Goal: Task Accomplishment & Management: Manage account settings

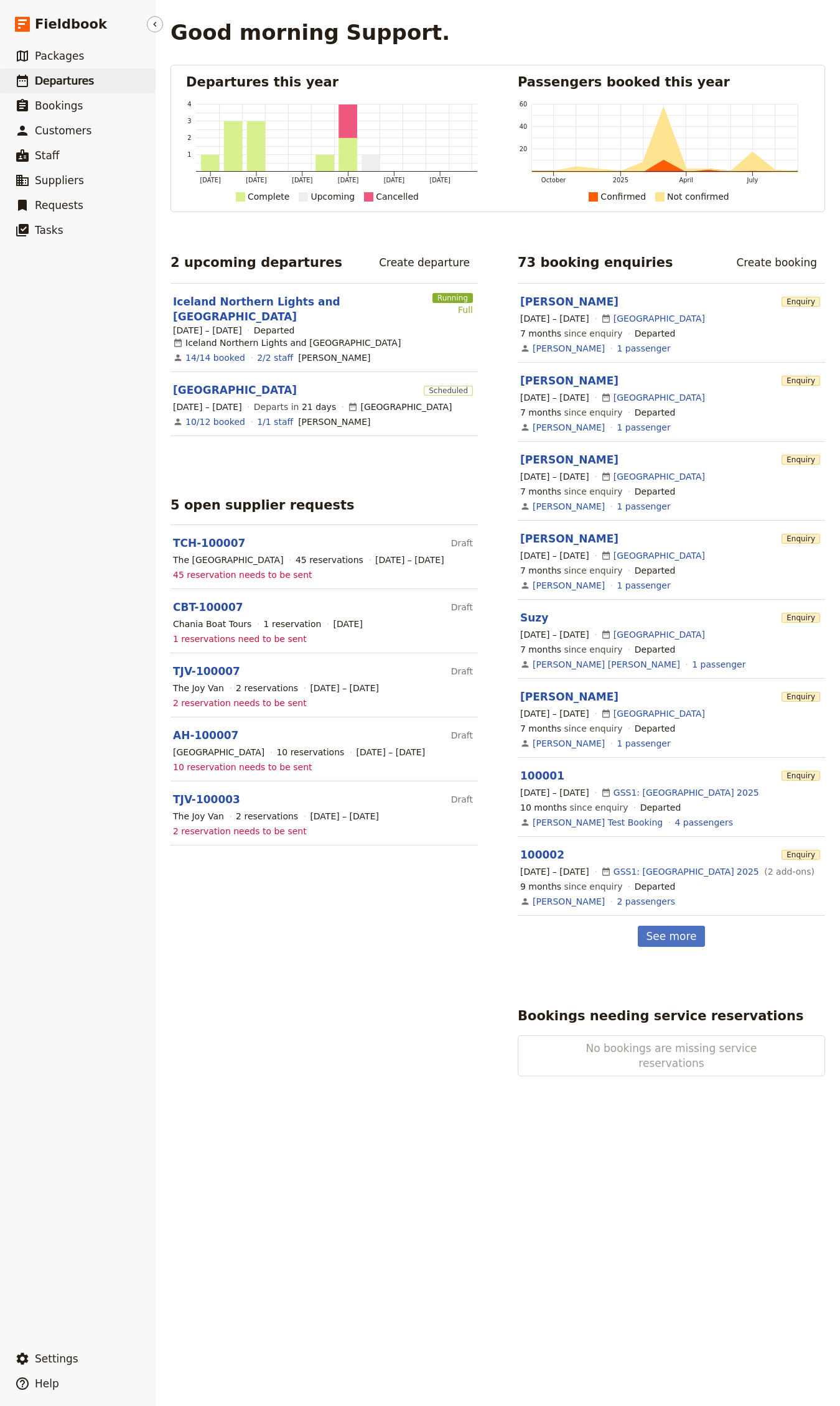
click at [93, 86] on link "​ Departures" at bounding box center [78, 80] width 155 height 25
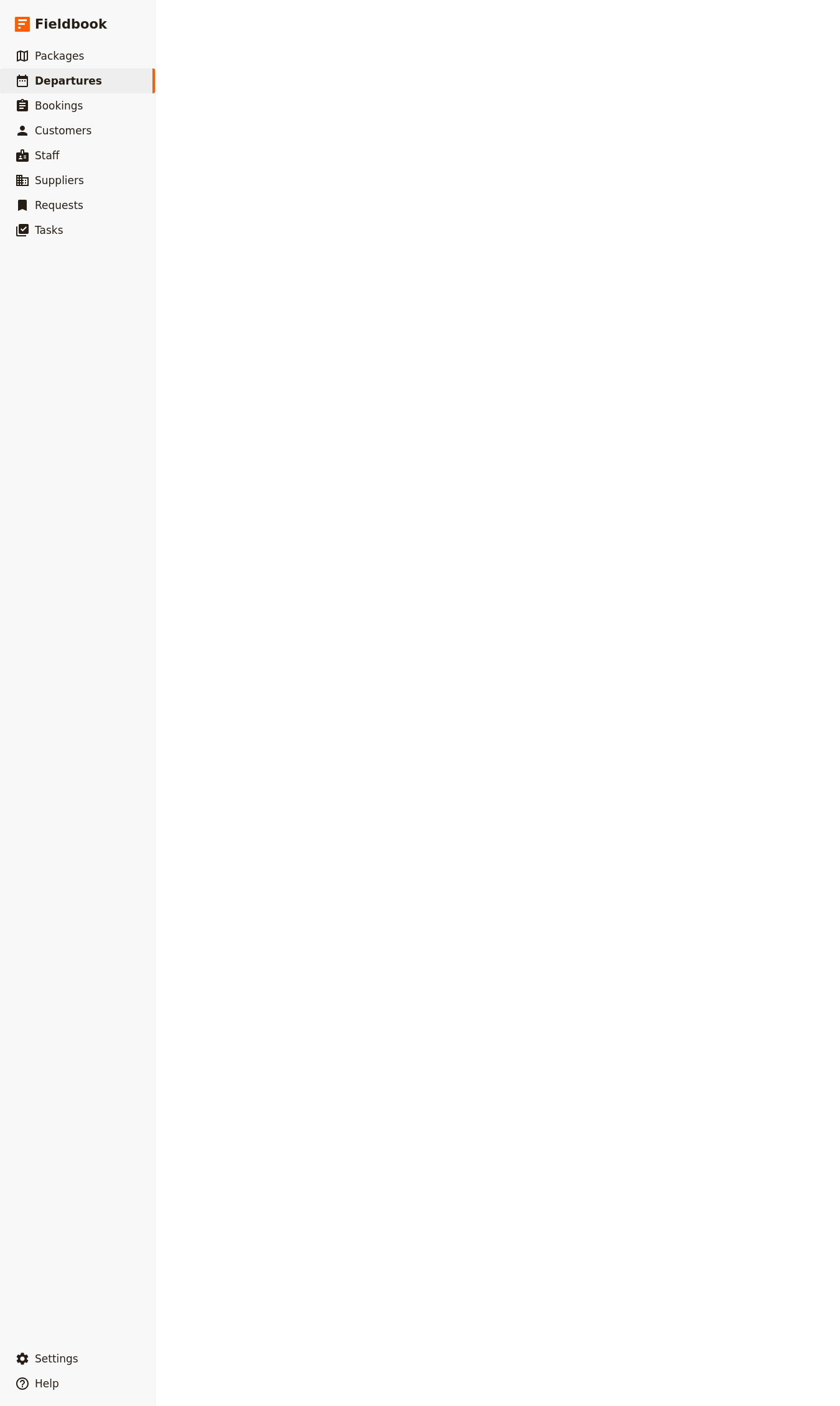
select select "CREATED_AT"
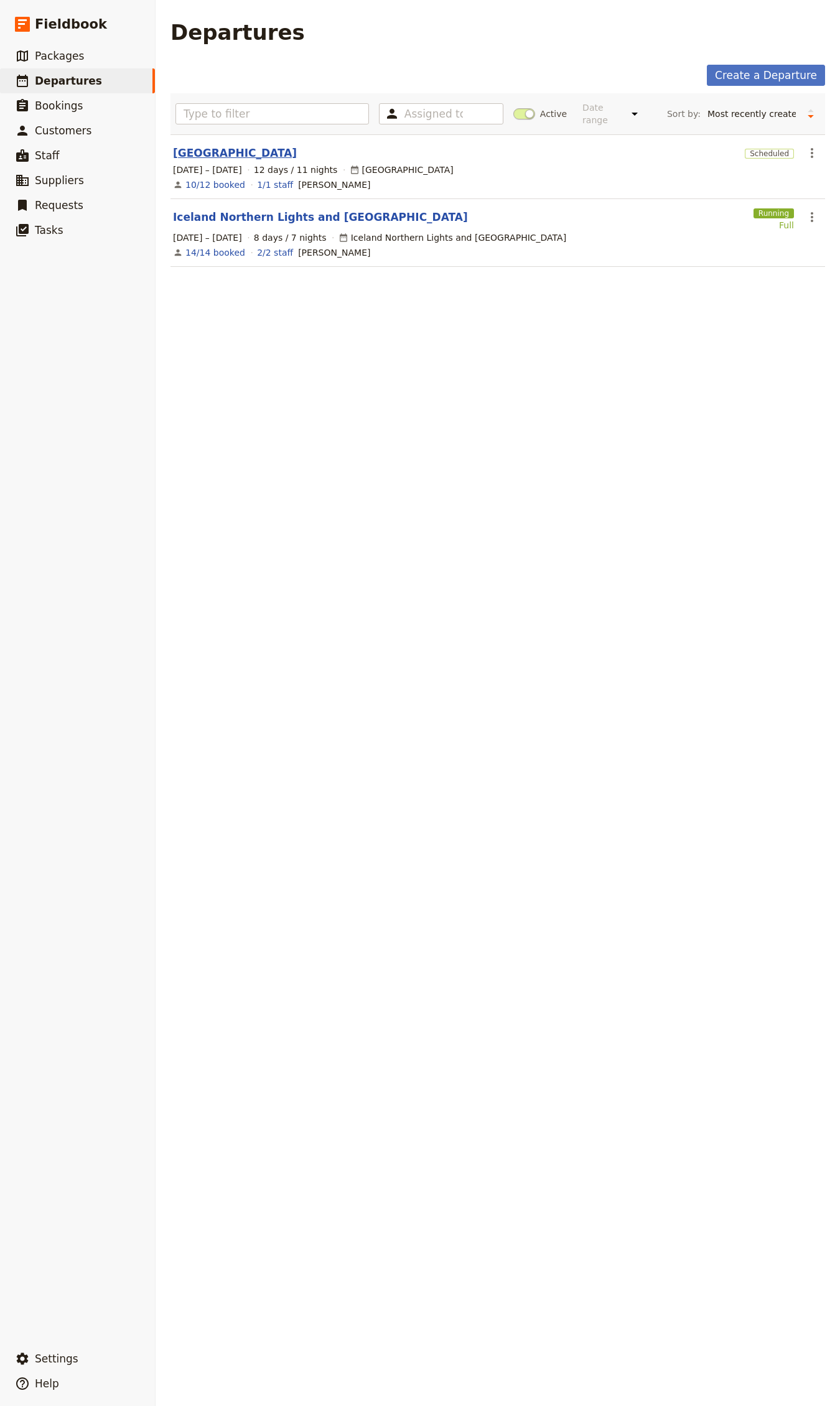
click at [195, 155] on link "[GEOGRAPHIC_DATA]" at bounding box center [234, 152] width 123 height 15
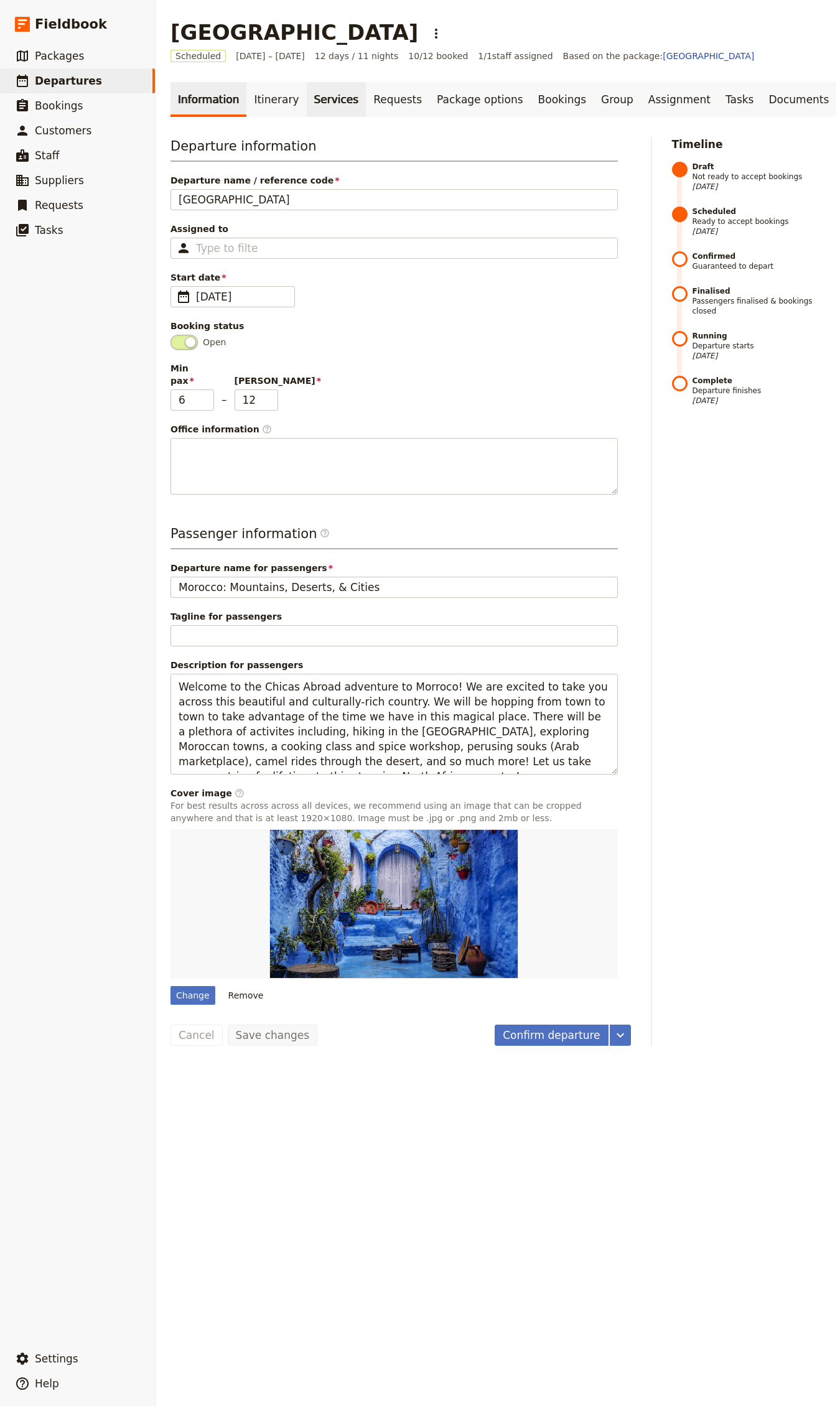
click at [307, 93] on link "Services" at bounding box center [336, 99] width 60 height 35
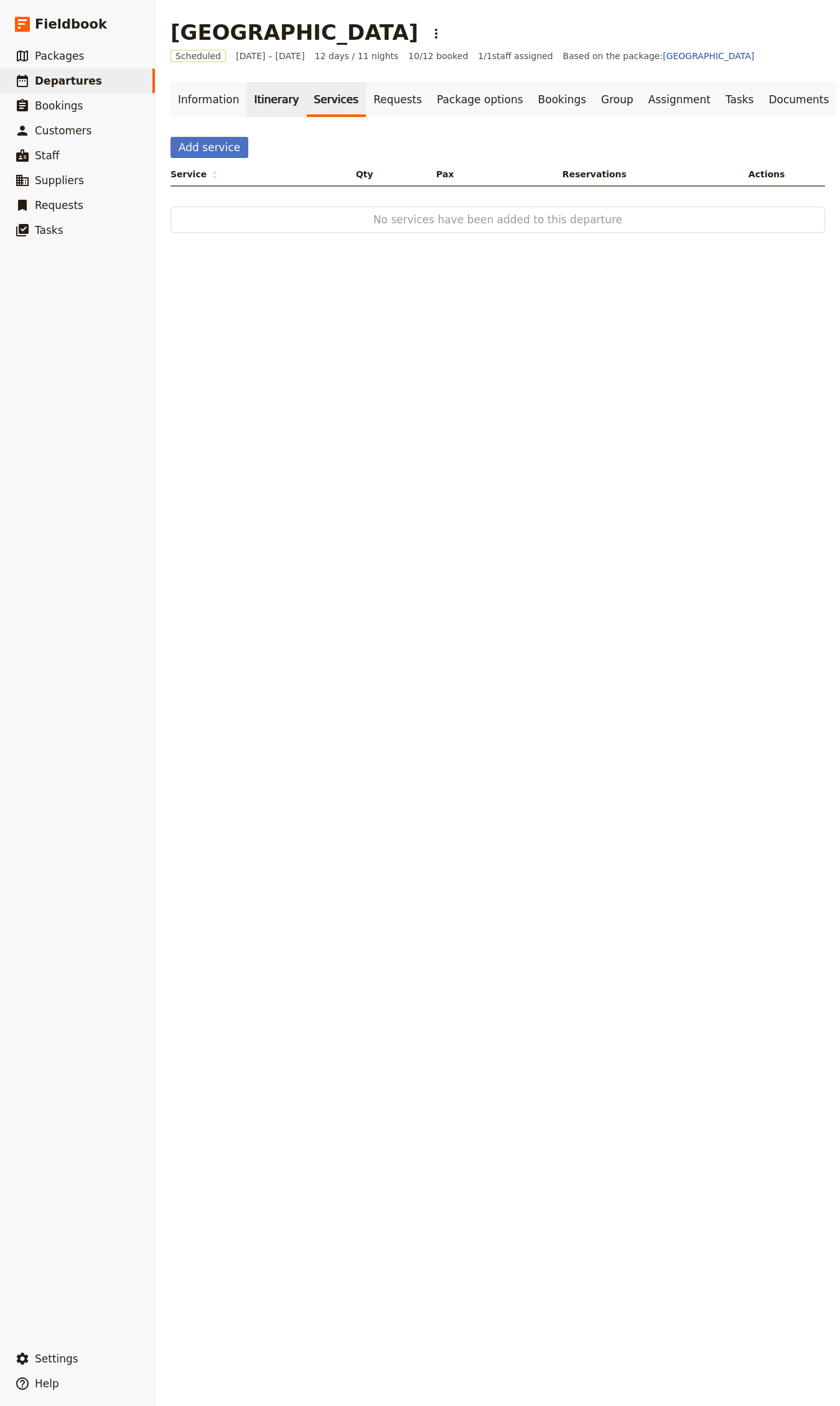
click at [256, 90] on link "Itinerary" at bounding box center [276, 99] width 60 height 35
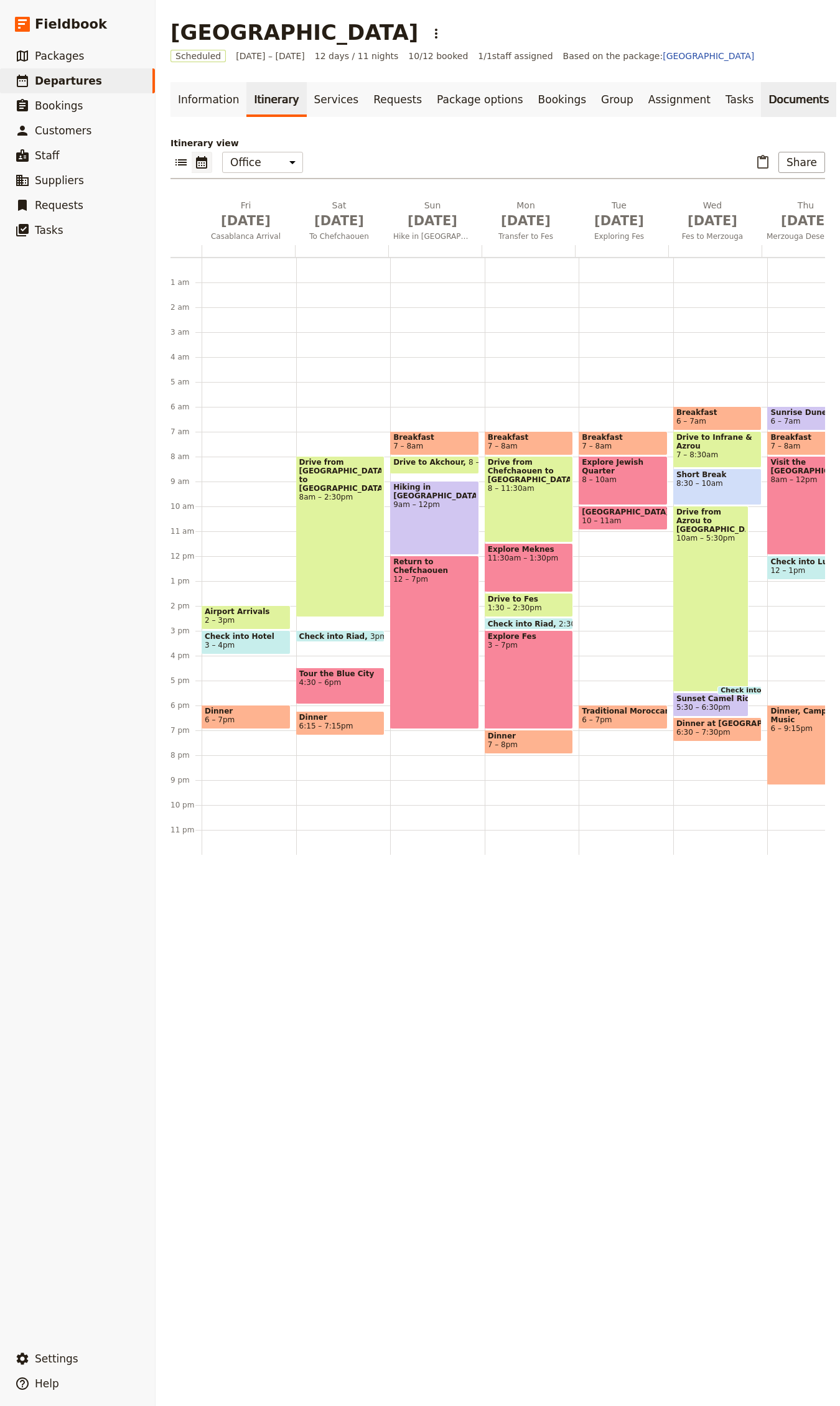
click at [761, 114] on link "Documents" at bounding box center [798, 99] width 75 height 35
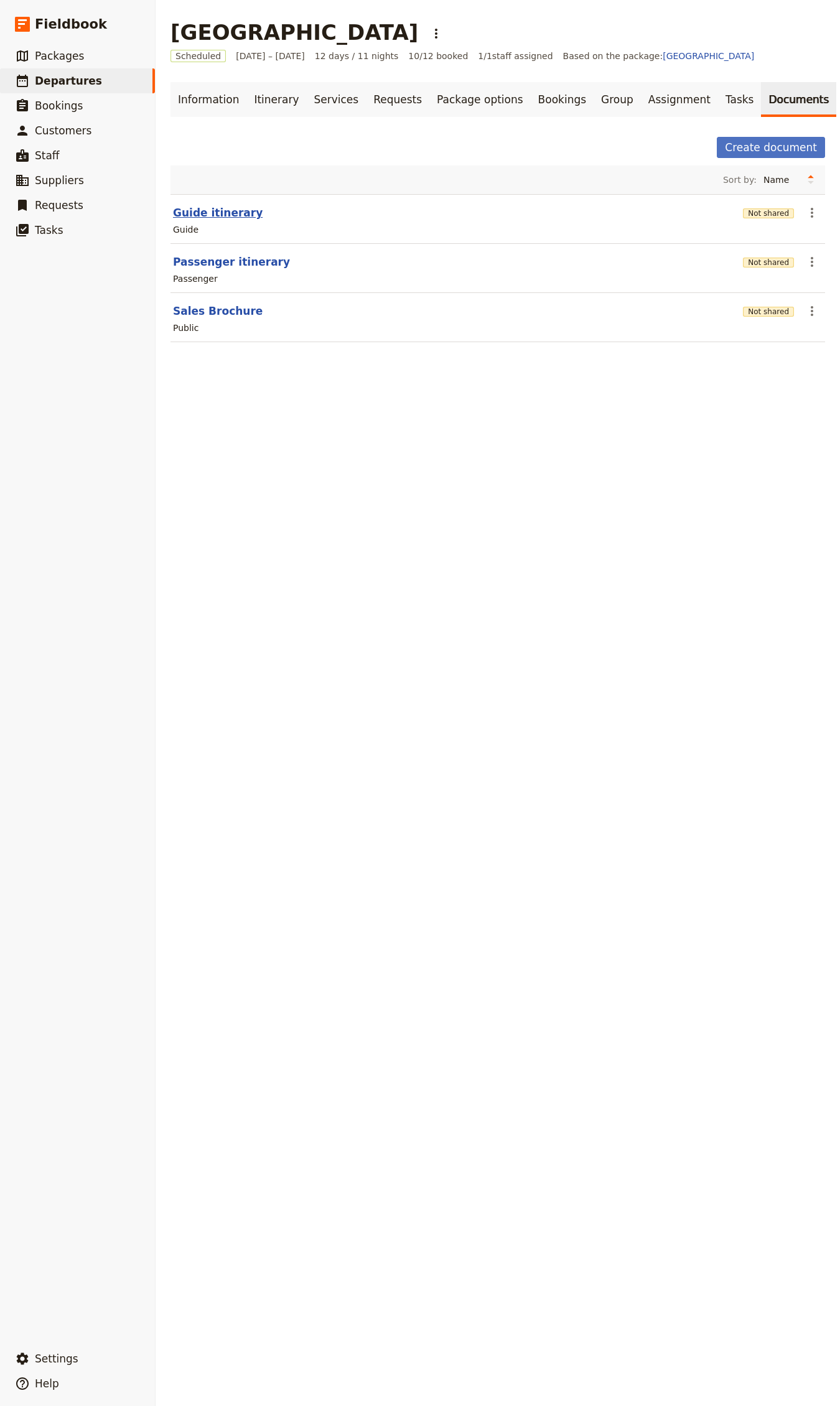
click at [207, 214] on button "Guide itinerary" at bounding box center [217, 212] width 90 height 15
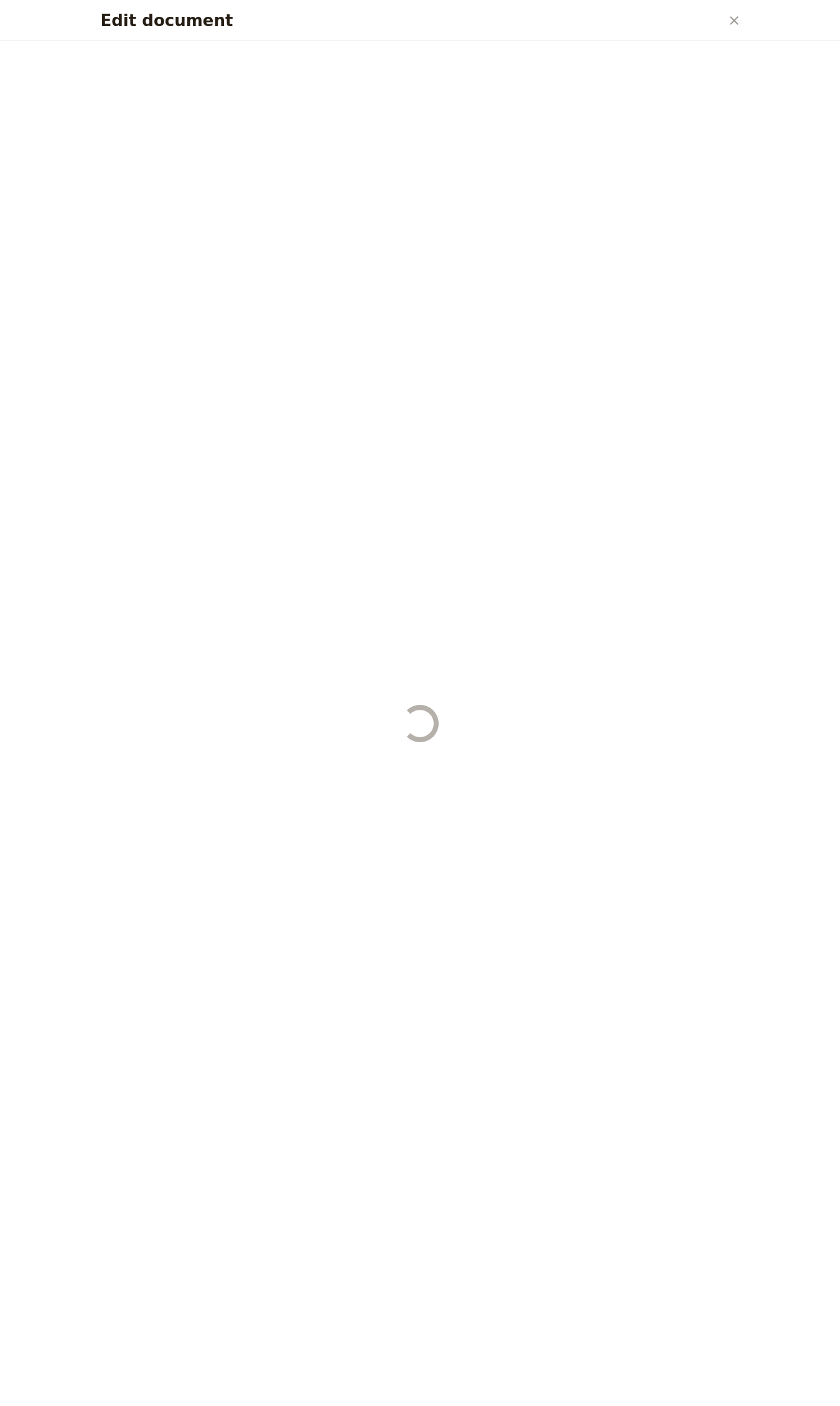
select select "STAFF"
select select "RUN_SHEET"
select select "DEFAULT"
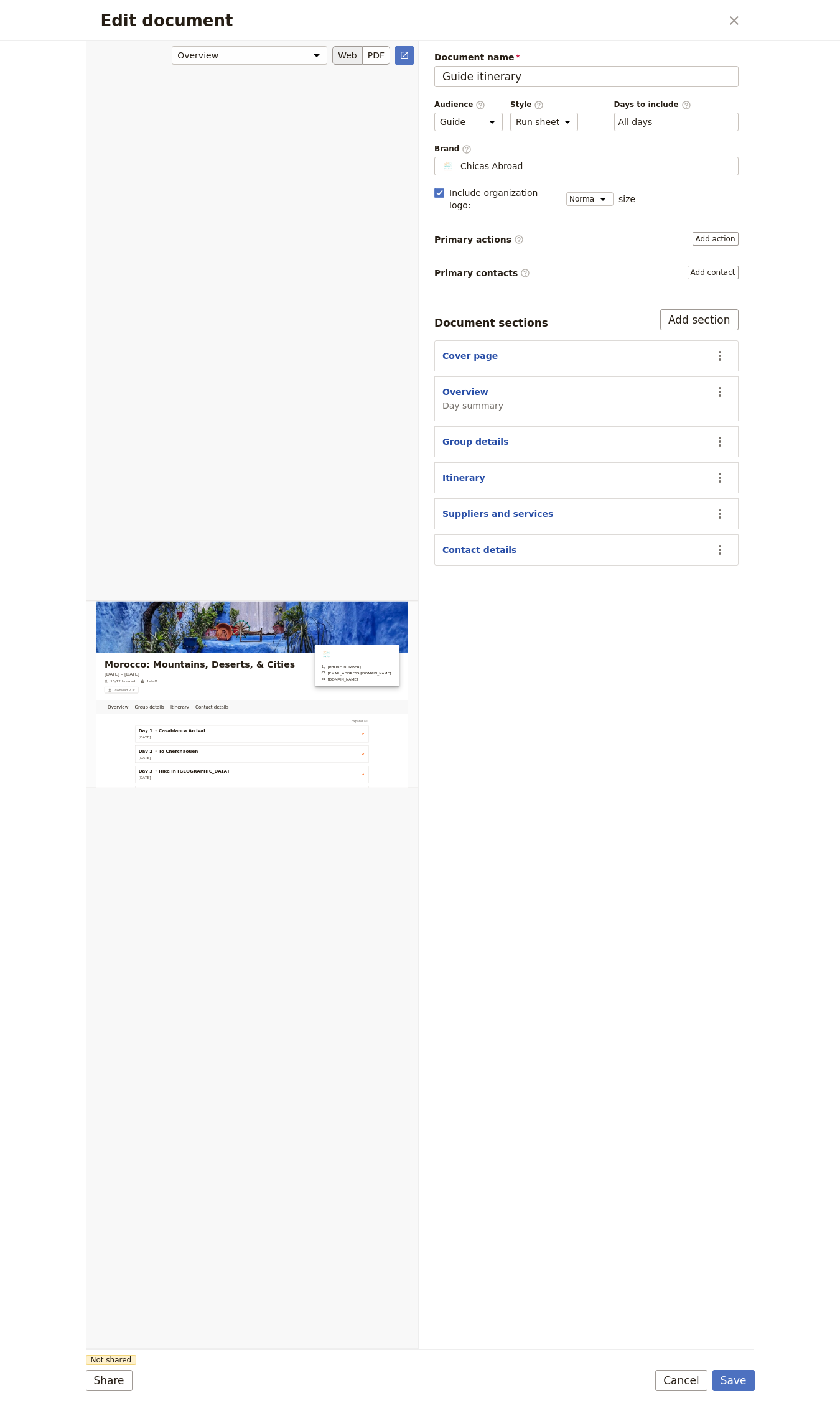
scroll to position [475, 0]
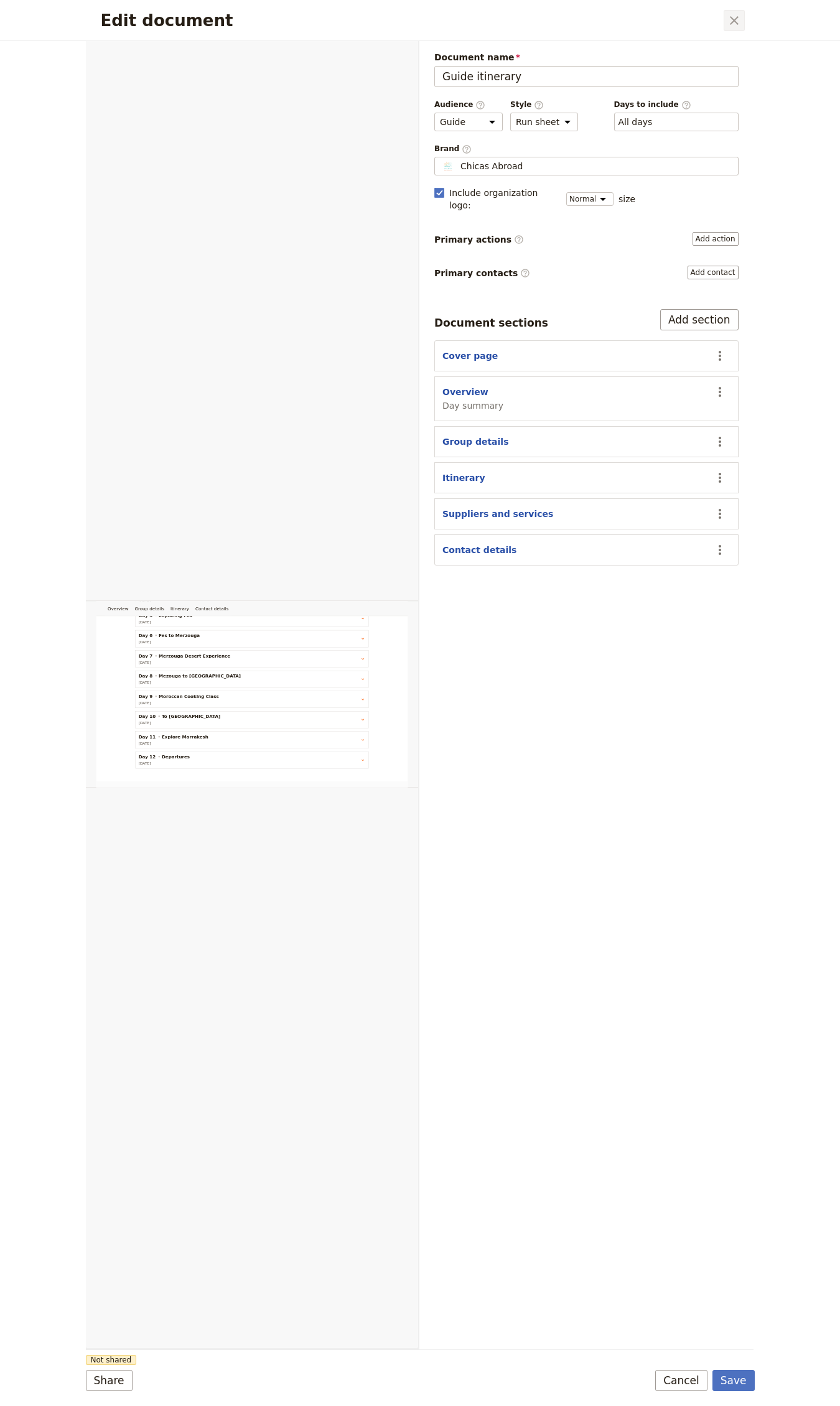
click at [735, 18] on icon "Close dialog" at bounding box center [734, 20] width 15 height 15
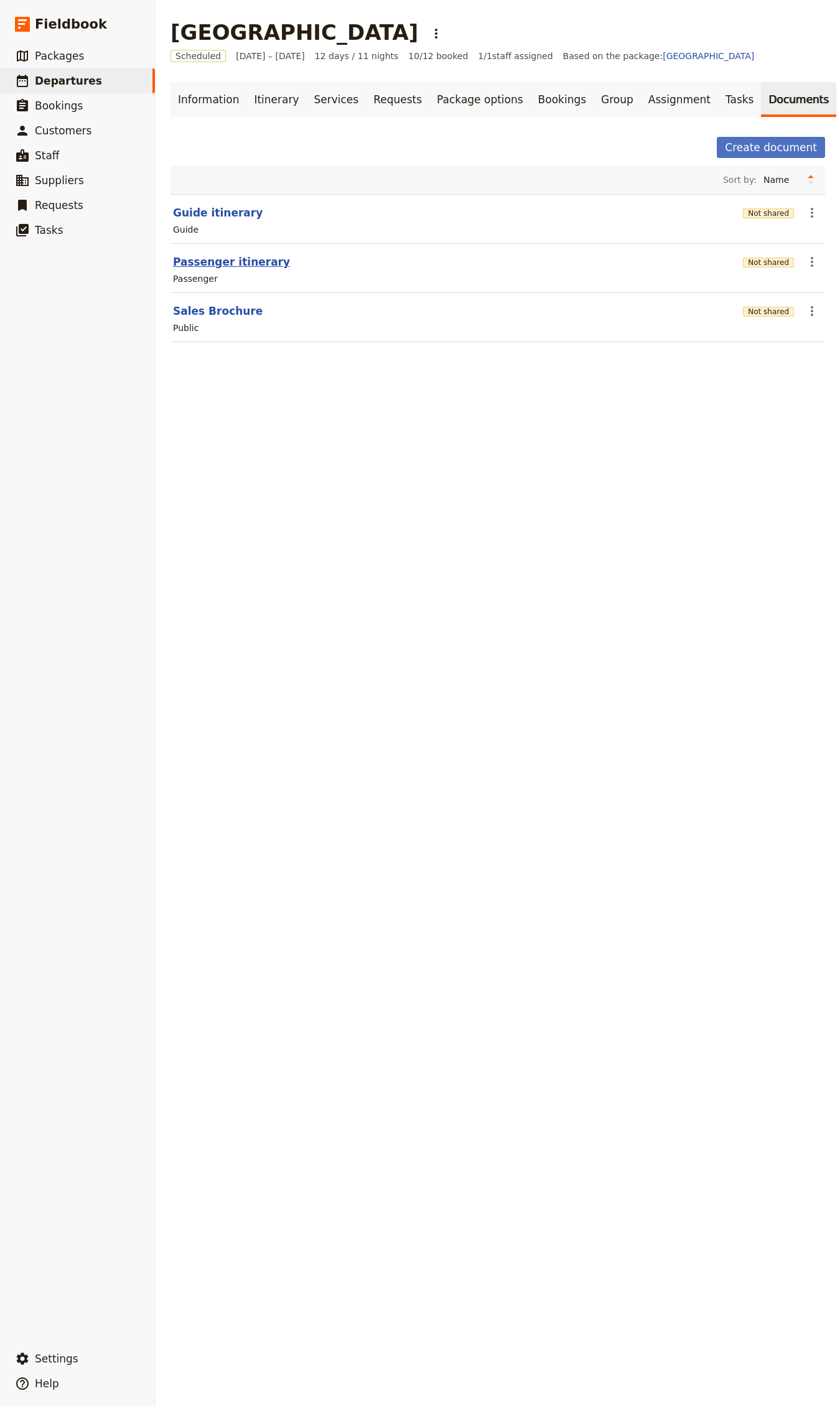
click at [215, 266] on button "Passenger itinerary" at bounding box center [231, 262] width 117 height 15
select select "PASSENGER"
select select "RUN_SHEET"
select select "DEFAULT"
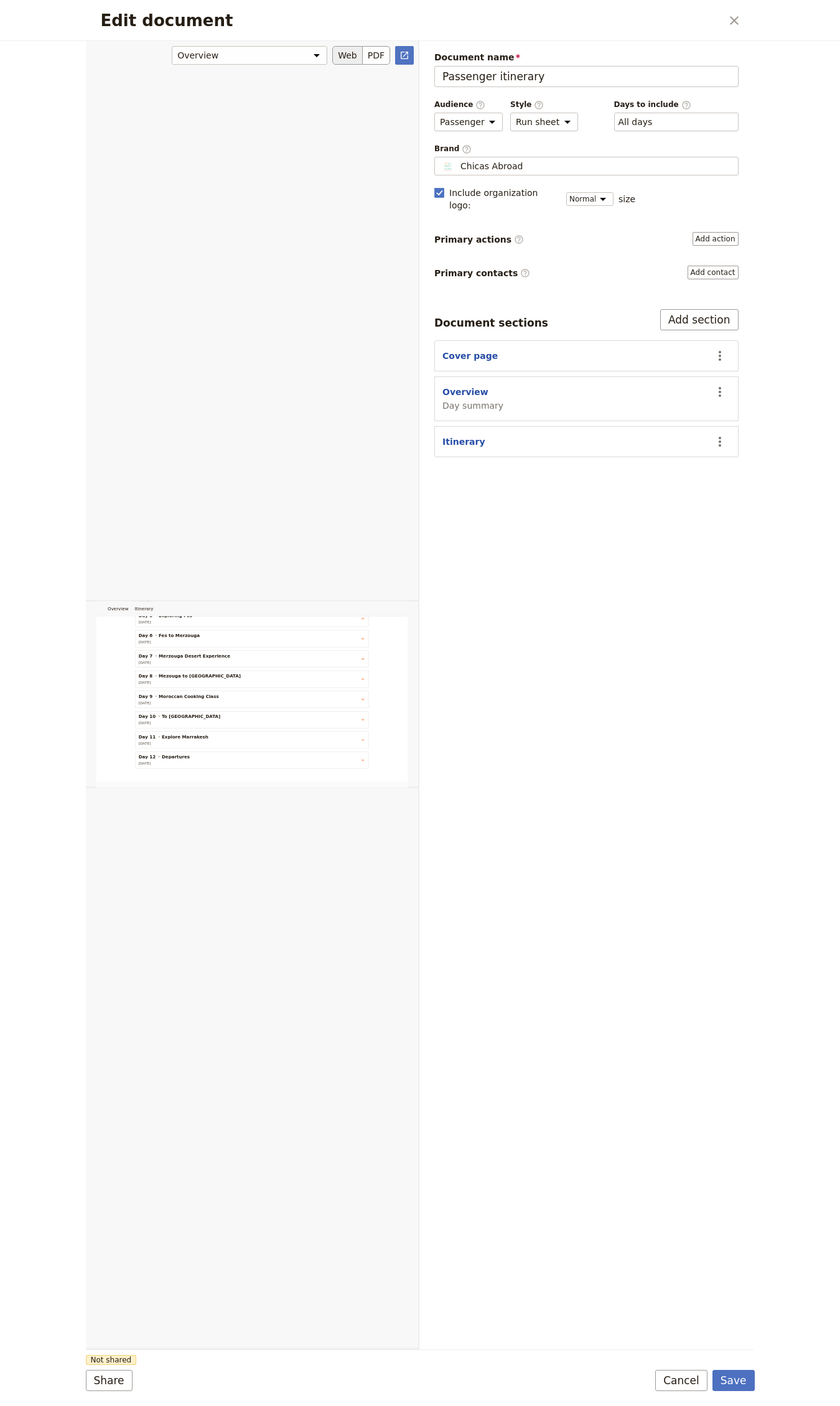
scroll to position [0, 0]
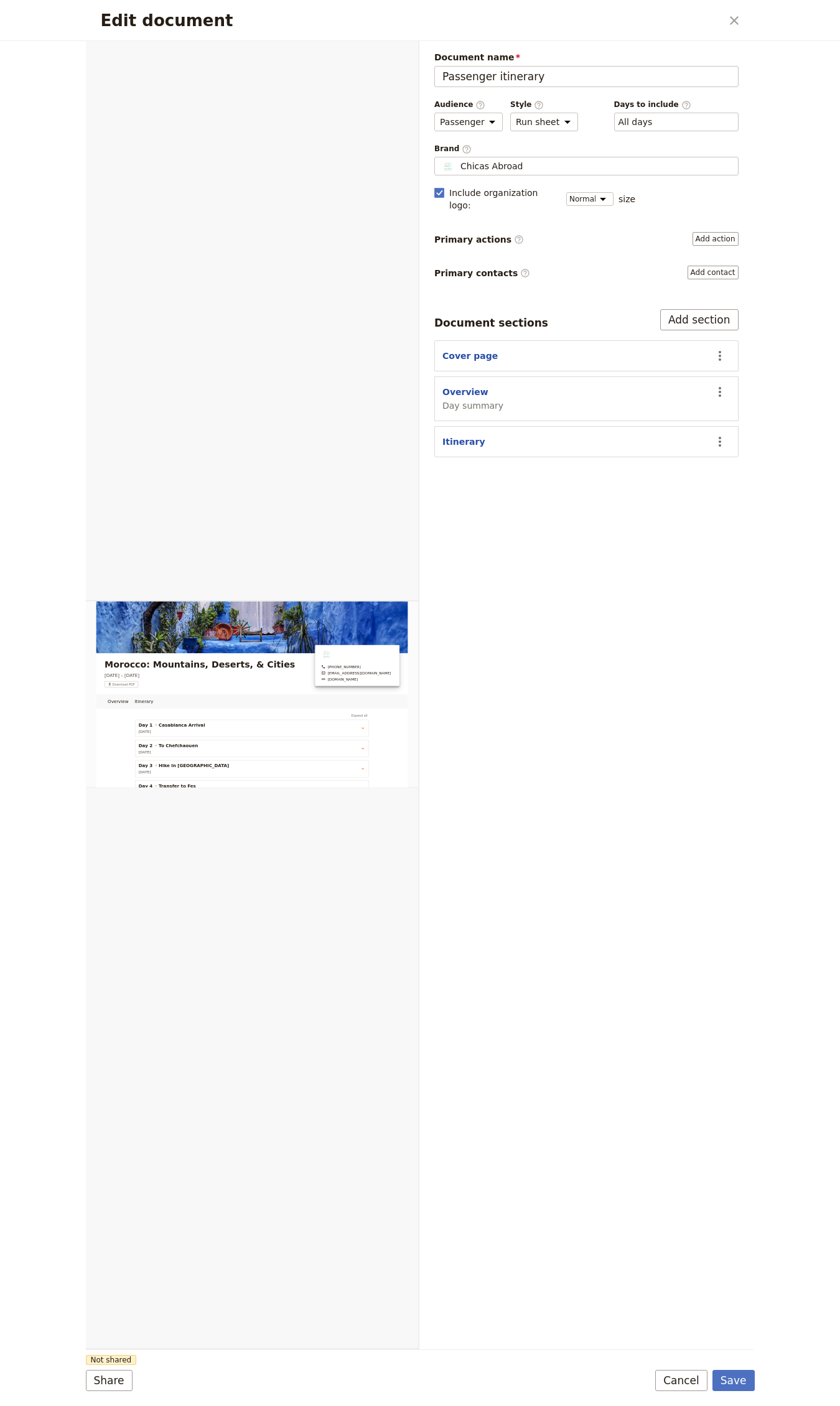
click at [737, 35] on div "Edit document ​" at bounding box center [420, 20] width 669 height 41
click at [734, 25] on icon "Close dialog" at bounding box center [734, 20] width 15 height 15
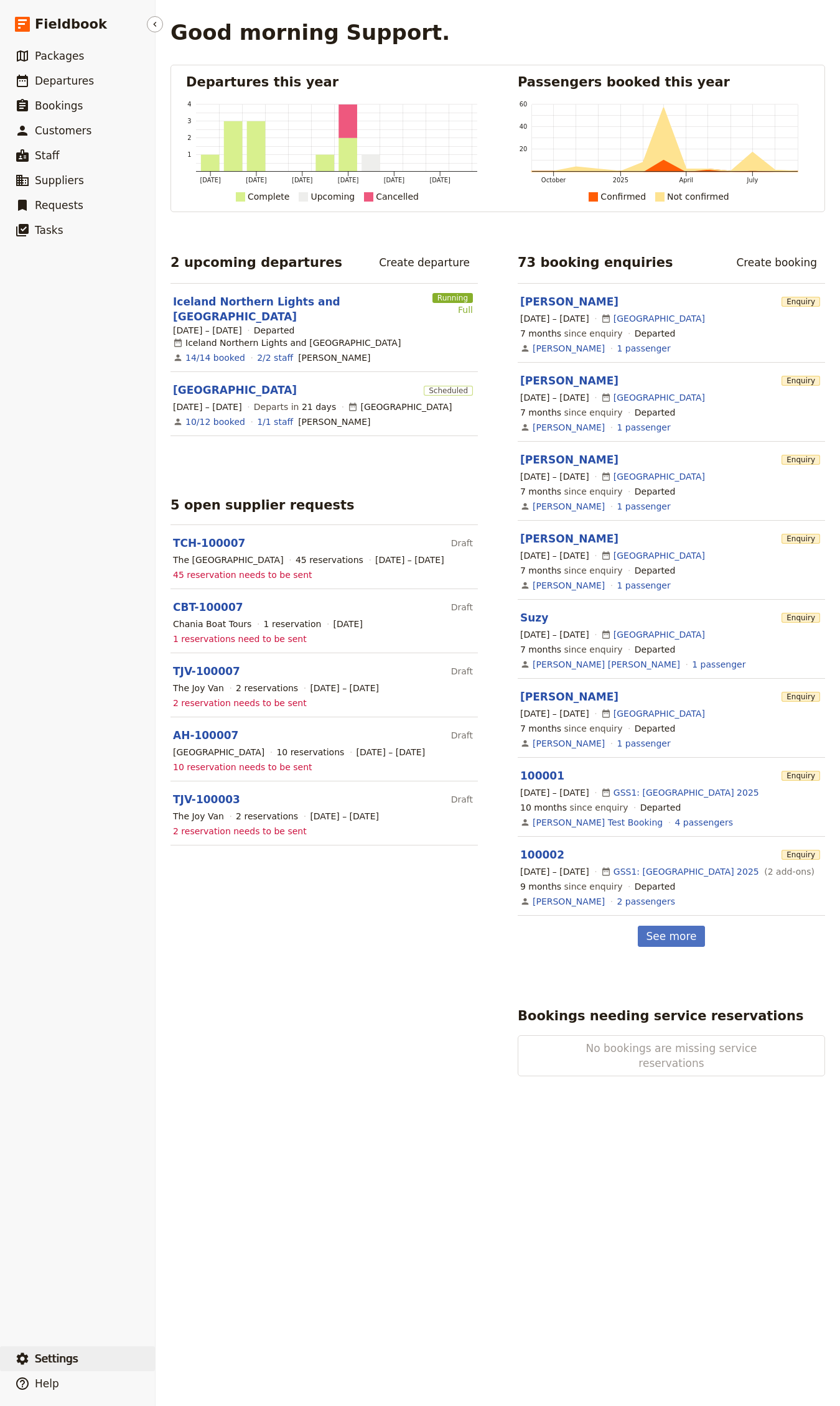
click at [83, 1350] on button "​ Settings" at bounding box center [78, 1358] width 155 height 25
click at [175, 1360] on span "Sign out" at bounding box center [185, 1359] width 36 height 13
